Goal: Task Accomplishment & Management: Manage account settings

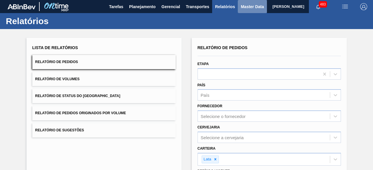
click at [246, 5] on span "Master Data" at bounding box center [252, 6] width 23 height 7
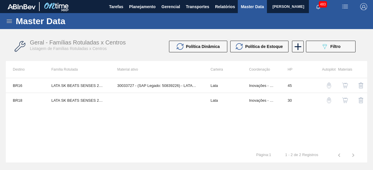
click at [9, 21] on icon at bounding box center [9, 21] width 5 height 3
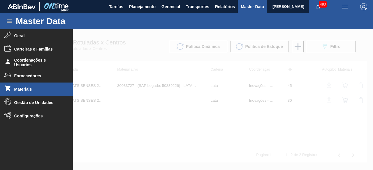
click at [26, 90] on span "Materiais" at bounding box center [38, 89] width 48 height 5
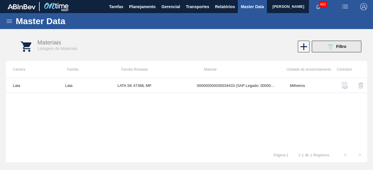
click at [327, 47] on icon "089F7B8B-B2A5-4AFE-B5C0-19BA573D28AC" at bounding box center [330, 46] width 7 height 7
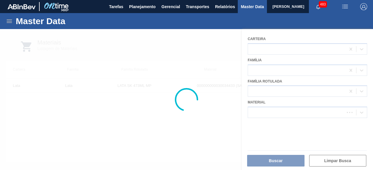
click at [281, 113] on div at bounding box center [186, 99] width 373 height 141
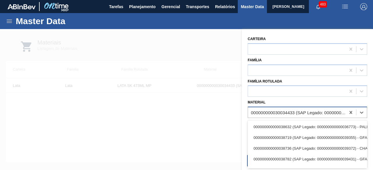
click at [284, 113] on div "000000000030034433 (SAP Legado: 000000000050851116) - LATA 473ML SKOL MP" at bounding box center [298, 112] width 95 height 5
paste input "30034237"
type input "30034237"
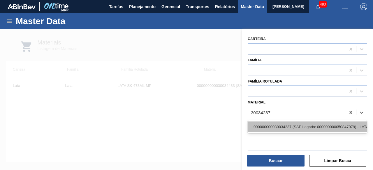
click at [280, 126] on div "000000000030034237 (SAP Legado: 000000000050847079) - LATA AL ORIGINAL 473ML BR…" at bounding box center [307, 127] width 119 height 11
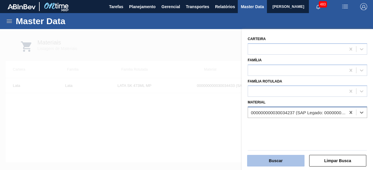
click at [286, 161] on button "Buscar" at bounding box center [275, 161] width 57 height 12
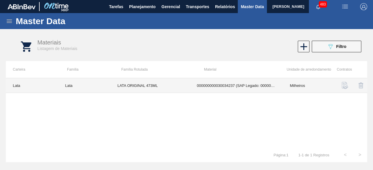
click at [155, 89] on td "LATA ORIGINAL 473ML" at bounding box center [150, 85] width 80 height 15
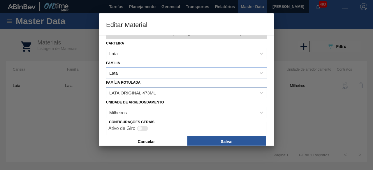
scroll to position [24, 0]
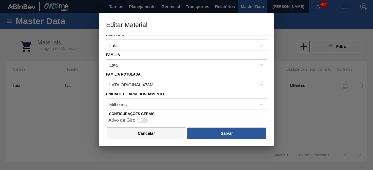
click at [163, 133] on button "Cancelar" at bounding box center [147, 134] width 80 height 12
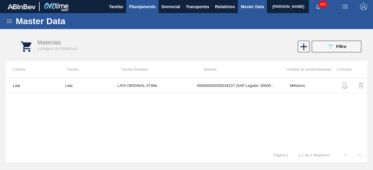
click at [146, 7] on span "Planejamento" at bounding box center [142, 6] width 27 height 7
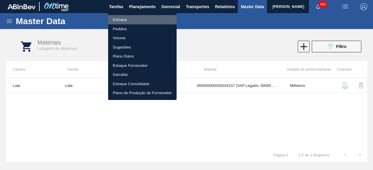
click at [128, 17] on li "Estoque" at bounding box center [142, 19] width 68 height 9
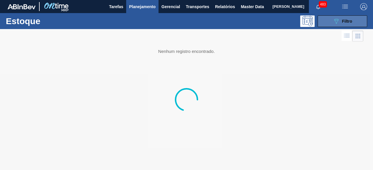
click at [341, 17] on button "089F7B8B-B2A5-4AFE-B5C0-19BA573D28AC Filtro" at bounding box center [343, 21] width 50 height 12
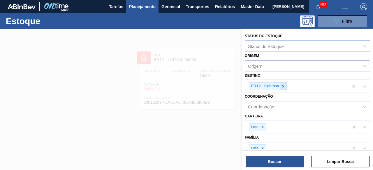
click at [283, 85] on icon at bounding box center [283, 86] width 2 height 2
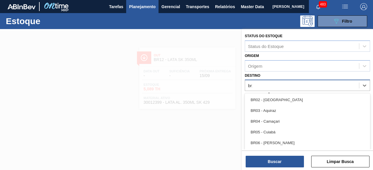
type input "br16"
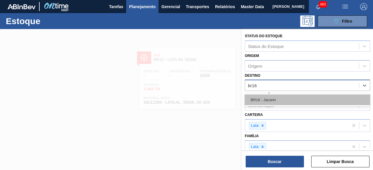
click at [286, 96] on div "BR16 - Jacareí" at bounding box center [307, 100] width 125 height 11
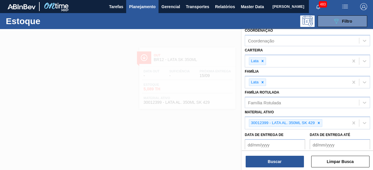
scroll to position [87, 0]
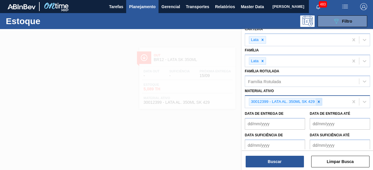
click at [317, 100] on icon at bounding box center [319, 102] width 4 height 4
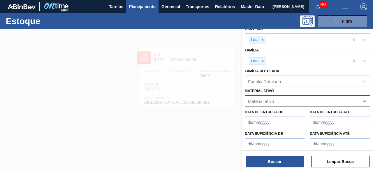
paste ativo "4600010020"
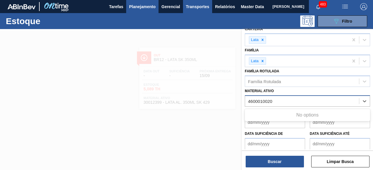
type ativo "4600010020"
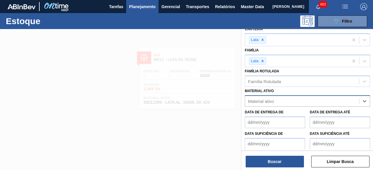
paste ativo "30012329"
type ativo "30012329"
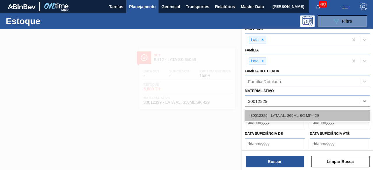
click at [284, 116] on div "30012329 - LATA AL. 269ML BC MP 429" at bounding box center [307, 115] width 125 height 11
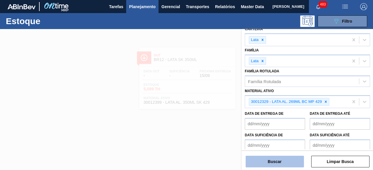
click at [280, 158] on button "Buscar" at bounding box center [275, 162] width 58 height 12
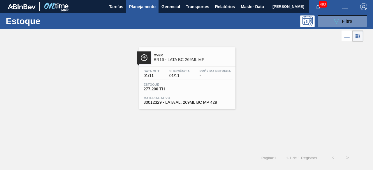
click at [194, 82] on div "Data out 01/11 Suficiência 01/11 Próxima Entrega - Estoque 277,200 TH Material …" at bounding box center [187, 87] width 96 height 40
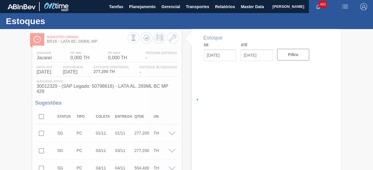
type input "15/09/2025"
type input "29/09/2025"
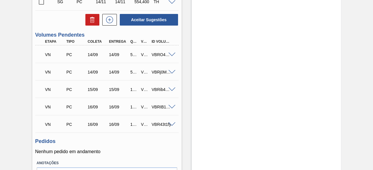
scroll to position [361, 0]
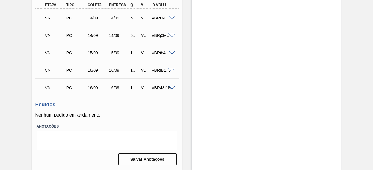
click at [169, 85] on div at bounding box center [173, 87] width 12 height 4
click at [171, 86] on span at bounding box center [171, 88] width 7 height 4
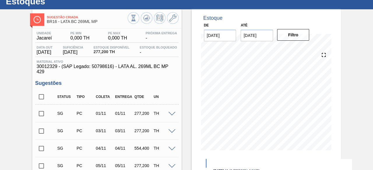
scroll to position [0, 0]
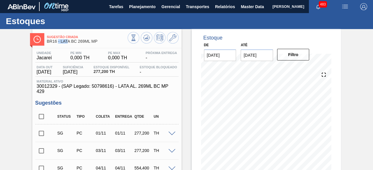
drag, startPoint x: 59, startPoint y: 41, endPoint x: 67, endPoint y: 43, distance: 8.8
click at [67, 43] on span "BR16 - LATA BC 269ML MP" at bounding box center [87, 41] width 81 height 4
drag, startPoint x: 60, startPoint y: 41, endPoint x: 101, endPoint y: 40, distance: 40.5
click at [101, 40] on span "BR16 - LATA BC 269ML MP" at bounding box center [87, 41] width 81 height 4
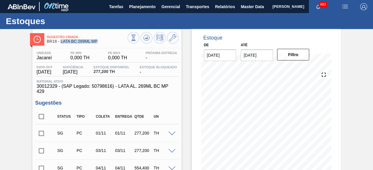
copy span "LATA BC 269ML MP"
click at [133, 5] on span "Planejamento" at bounding box center [142, 6] width 27 height 7
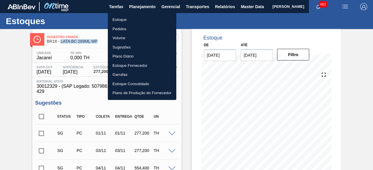
click at [133, 20] on li "Estoque" at bounding box center [142, 19] width 68 height 9
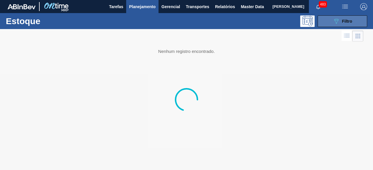
click at [342, 20] on span "Filtro" at bounding box center [347, 21] width 10 height 5
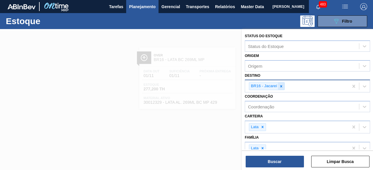
click at [283, 88] on icon at bounding box center [281, 86] width 4 height 4
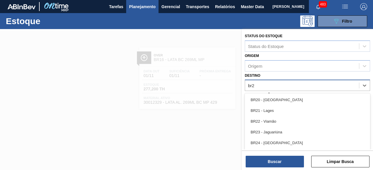
type input "br28"
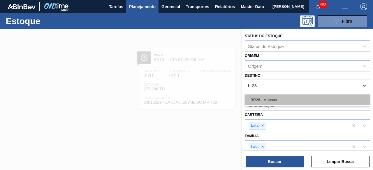
click at [279, 100] on div "BR28 - Manaus" at bounding box center [307, 100] width 125 height 11
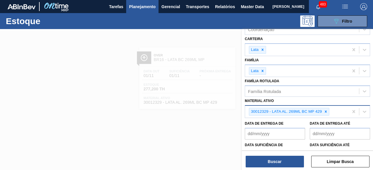
scroll to position [87, 0]
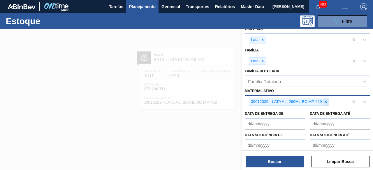
click at [326, 101] on icon at bounding box center [326, 102] width 2 height 2
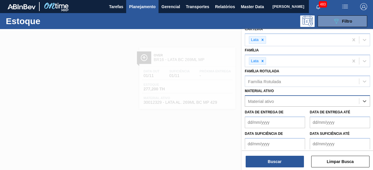
paste ativo "30034234"
type ativo "30034234"
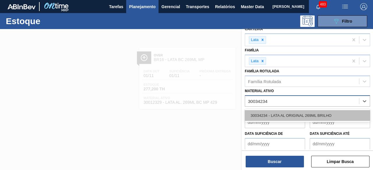
click at [301, 112] on div "30034234 - LATA AL ORIGINAL 269ML BRILHO" at bounding box center [307, 115] width 125 height 11
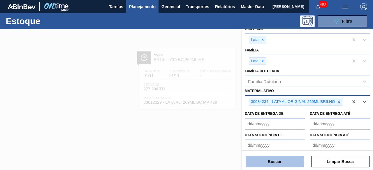
click at [285, 161] on button "Buscar" at bounding box center [275, 162] width 58 height 12
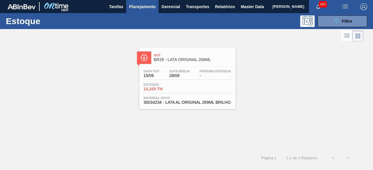
click at [199, 88] on div "Estoque 13,103 TH" at bounding box center [187, 88] width 90 height 10
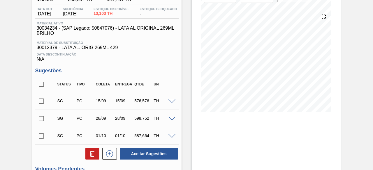
scroll to position [117, 0]
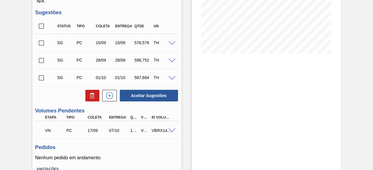
click at [170, 130] on span at bounding box center [171, 131] width 7 height 4
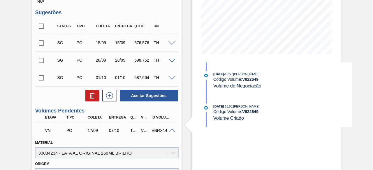
scroll to position [0, 0]
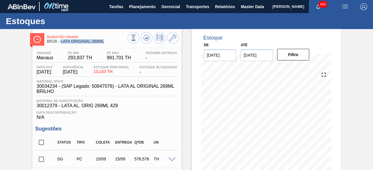
drag, startPoint x: 61, startPoint y: 40, endPoint x: 104, endPoint y: 43, distance: 43.2
click at [104, 43] on span "BR28 - LATA ORIGINAL 269ML" at bounding box center [87, 41] width 81 height 4
copy span "LATA ORIGINAL 269ML"
click at [40, 88] on span "30034234 - (SAP Legado: 50847076) - LATA AL ORIGINAL 269ML BRILHO" at bounding box center [108, 89] width 143 height 10
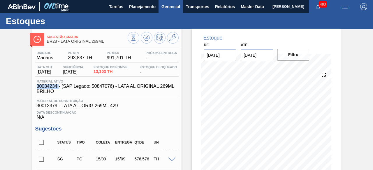
copy span "30034234"
click at [244, 8] on span "Master Data" at bounding box center [252, 6] width 23 height 7
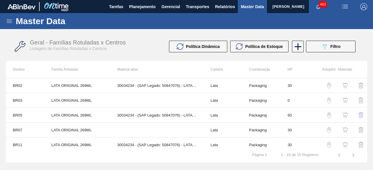
click at [12, 19] on icon at bounding box center [9, 21] width 7 height 7
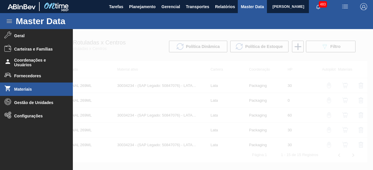
click at [37, 90] on span "Materiais" at bounding box center [38, 89] width 48 height 5
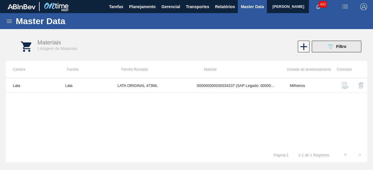
click at [322, 47] on button "089F7B8B-B2A5-4AFE-B5C0-19BA573D28AC Filtro" at bounding box center [337, 47] width 50 height 12
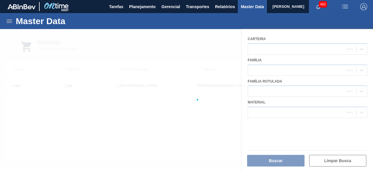
click at [261, 113] on div at bounding box center [186, 99] width 373 height 141
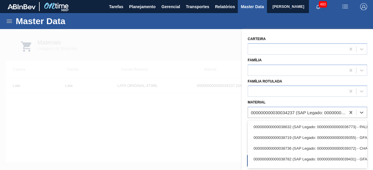
click at [265, 110] on div "000000000030034237 (SAP Legado: 000000000050847079) - LATA AL ORIGINAL 473ML BR…" at bounding box center [298, 112] width 95 height 5
paste input "30034411"
type input "30034411"
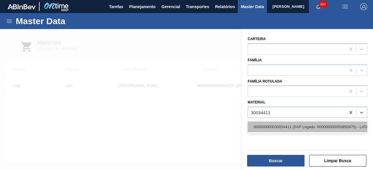
click at [268, 127] on div "000000000030034411 (SAP Legado: 000000000050850975) - LATA AL 473ML BEATS SENSE…" at bounding box center [307, 127] width 119 height 11
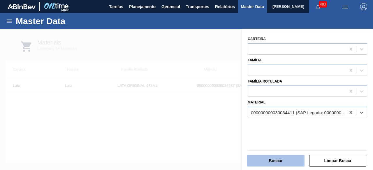
click at [279, 163] on button "Buscar" at bounding box center [275, 161] width 57 height 12
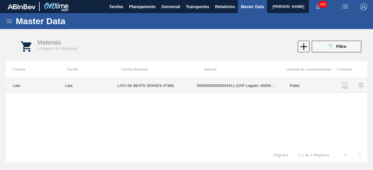
click at [182, 87] on td "LATA SK BEATS SENSES 473ML" at bounding box center [150, 85] width 80 height 15
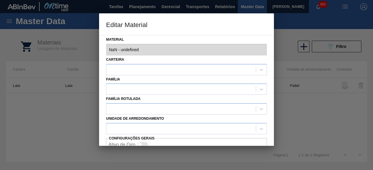
type input "30034411 - 000000000030034411 (SAP Legado: 000000000050850975) - LATA AL 473ML …"
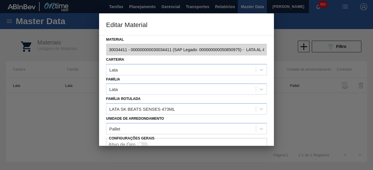
scroll to position [24, 0]
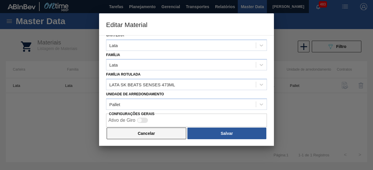
click at [164, 134] on button "Cancelar" at bounding box center [147, 134] width 80 height 12
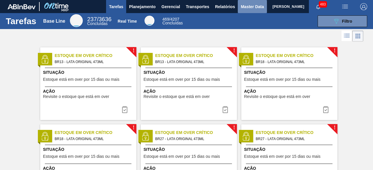
click at [241, 8] on span "Master Data" at bounding box center [252, 6] width 23 height 7
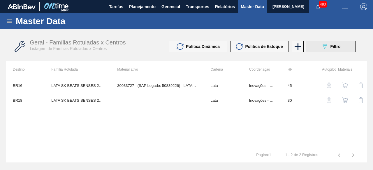
click at [327, 46] on icon "089F7B8B-B2A5-4AFE-B5C0-19BA573D28AC" at bounding box center [324, 46] width 7 height 7
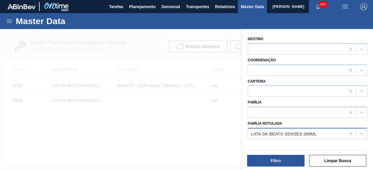
click at [297, 130] on div "LATA SK BEATS SENSES 269ML" at bounding box center [297, 134] width 98 height 8
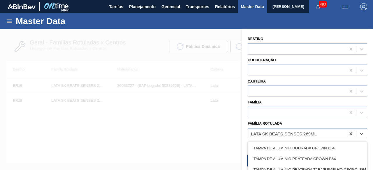
paste Rotulada "LATA BC 269ML MP"
type Rotulada "LATA BC 269ML MP"
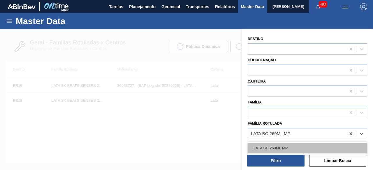
click at [281, 148] on div "LATA BC 269ML MP" at bounding box center [307, 148] width 119 height 11
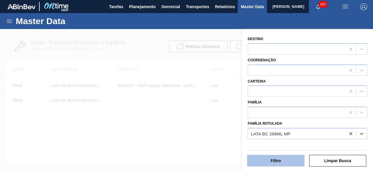
click at [279, 161] on button "Filtro" at bounding box center [275, 161] width 57 height 12
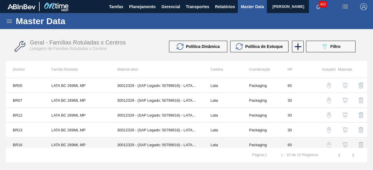
scroll to position [29, 0]
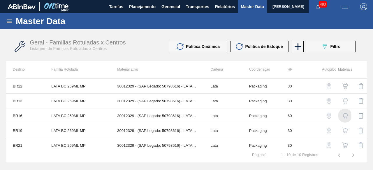
click at [344, 116] on img "button" at bounding box center [345, 116] width 6 height 6
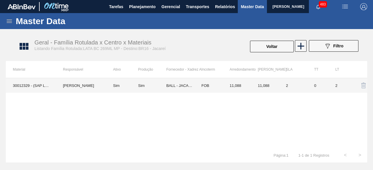
click at [40, 85] on td "30012329 - (SAP Legado: 50798616) - LATA AL. 269ML BC MP 429" at bounding box center [31, 85] width 50 height 15
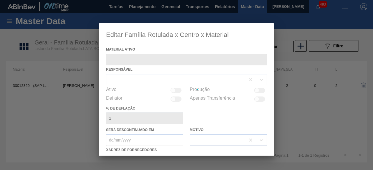
type ativo "30012329 - (SAP Legado: 50798616) - LATA AL. 269ML BC MP 429"
checkbox input "true"
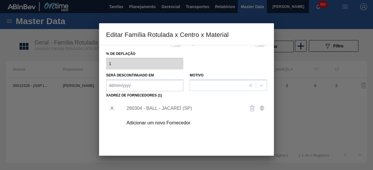
scroll to position [58, 0]
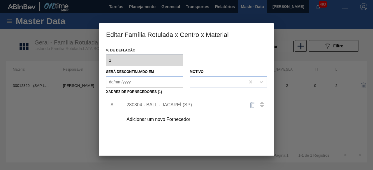
click at [181, 103] on div "280304 - BALL - JACAREÍ (SP)" at bounding box center [183, 105] width 114 height 5
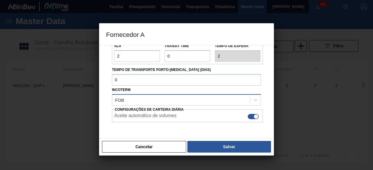
scroll to position [98, 0]
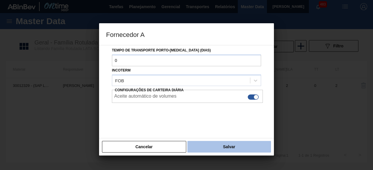
click at [242, 147] on button "Salvar" at bounding box center [229, 147] width 84 height 12
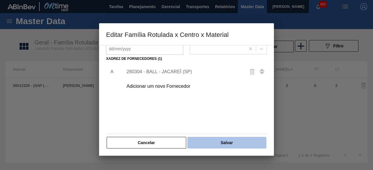
scroll to position [91, 0]
click at [237, 143] on button "Salvar" at bounding box center [226, 143] width 79 height 12
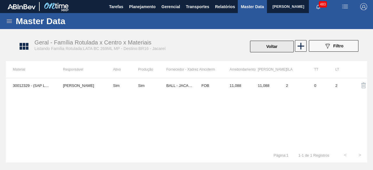
click at [277, 49] on button "Voltar" at bounding box center [272, 47] width 44 height 12
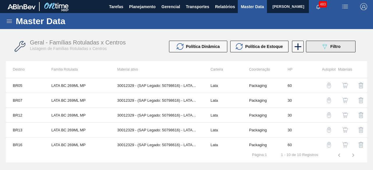
click at [334, 48] on span "Filtro" at bounding box center [335, 46] width 10 height 5
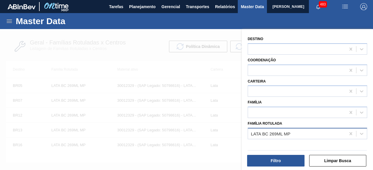
click at [292, 134] on div "LATA BC 269ML MP" at bounding box center [297, 134] width 98 height 8
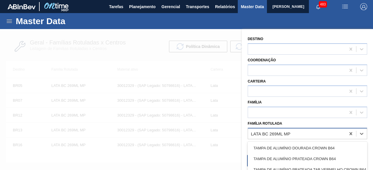
paste Rotulada "LATA ORIGINAL 269ML"
type Rotulada "LATA ORIGINAL 269ML"
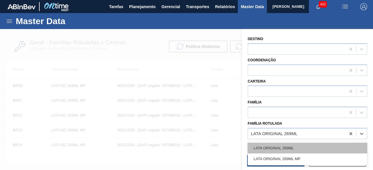
click at [286, 147] on div "LATA ORIGINAL 269ML" at bounding box center [307, 148] width 119 height 11
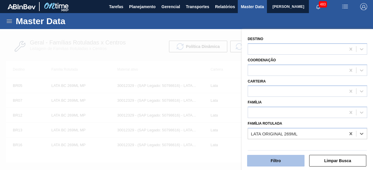
click at [284, 157] on button "Filtro" at bounding box center [275, 161] width 57 height 12
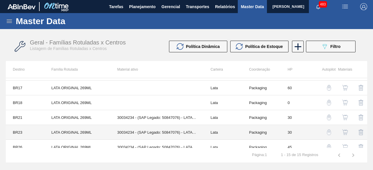
scroll to position [151, 0]
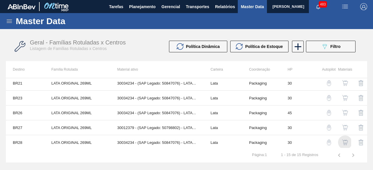
click at [346, 141] on img "button" at bounding box center [345, 143] width 6 height 6
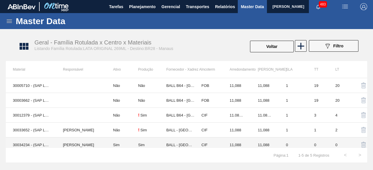
click at [34, 146] on td "30034234 - (SAP Legado: 50847076) - LATA AL ORIGINAL 269ML BRILHO" at bounding box center [31, 145] width 50 height 15
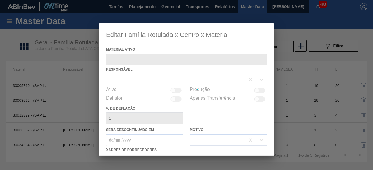
type ativo "30034234 - (SAP Legado: 50847076) - LATA AL ORIGINAL 269ML BRILHO"
checkbox input "true"
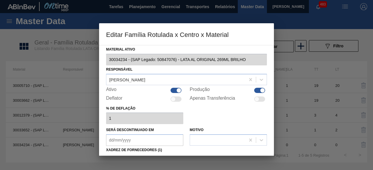
scroll to position [58, 0]
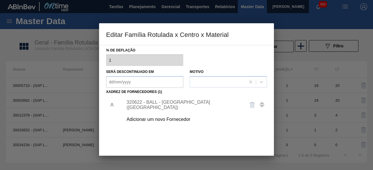
click at [185, 104] on div "320622 - BALL - [GEOGRAPHIC_DATA] ([GEOGRAPHIC_DATA])" at bounding box center [183, 105] width 114 height 10
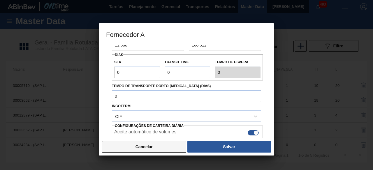
scroll to position [29, 0]
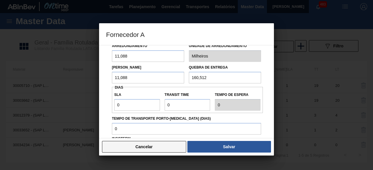
click at [173, 147] on button "Cancelar" at bounding box center [144, 147] width 84 height 12
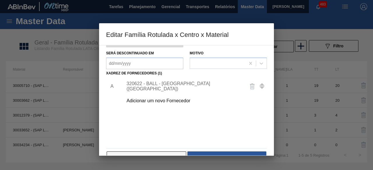
scroll to position [91, 0]
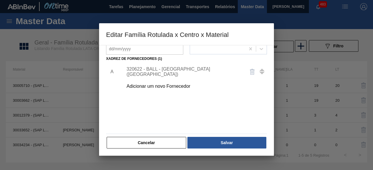
drag, startPoint x: 174, startPoint y: 142, endPoint x: 211, endPoint y: 147, distance: 37.9
click at [174, 142] on button "Cancelar" at bounding box center [147, 143] width 80 height 12
